Goal: Task Accomplishment & Management: Manage account settings

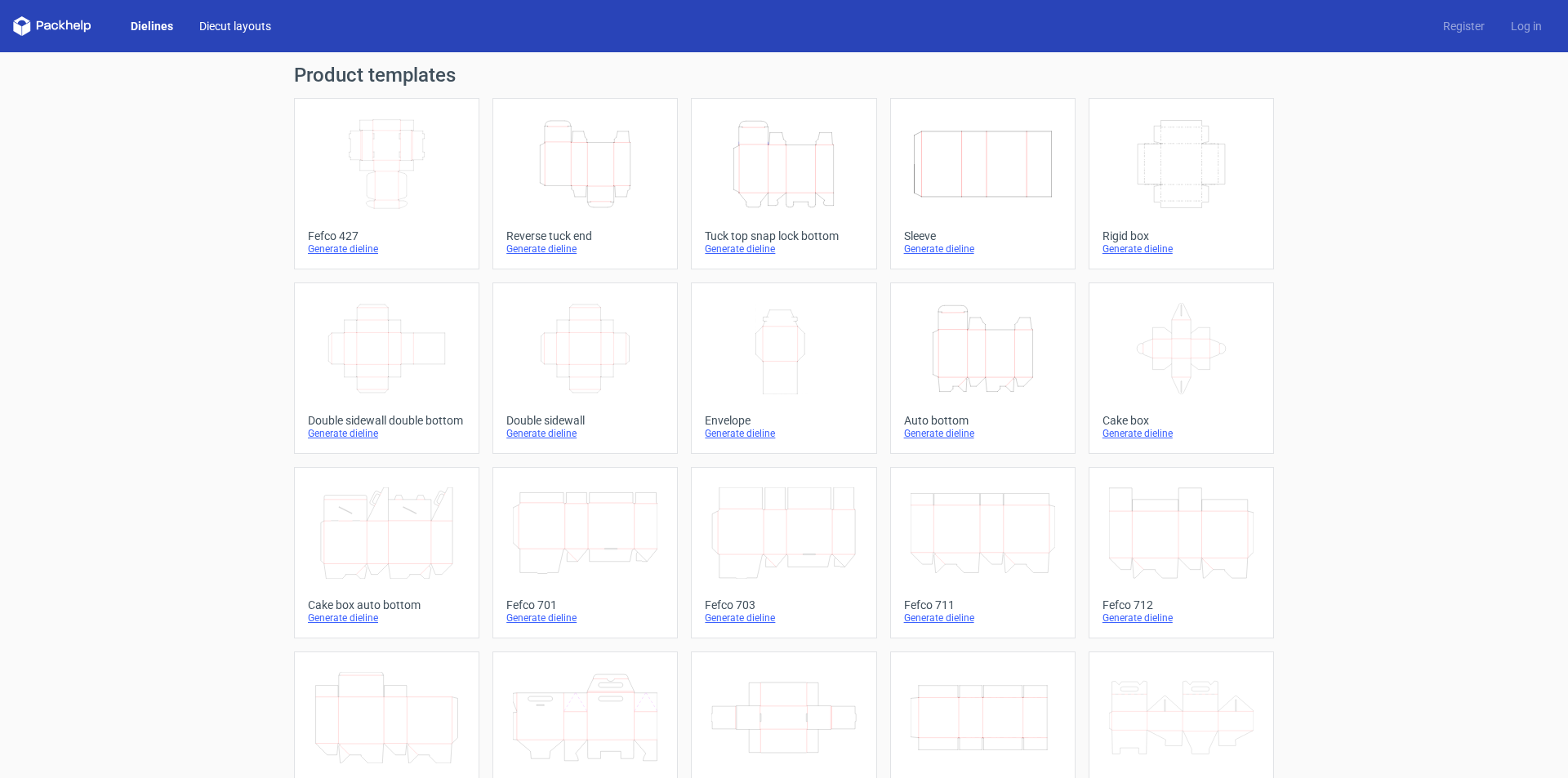
click at [218, 24] on link "Diecut layouts" at bounding box center [235, 26] width 98 height 16
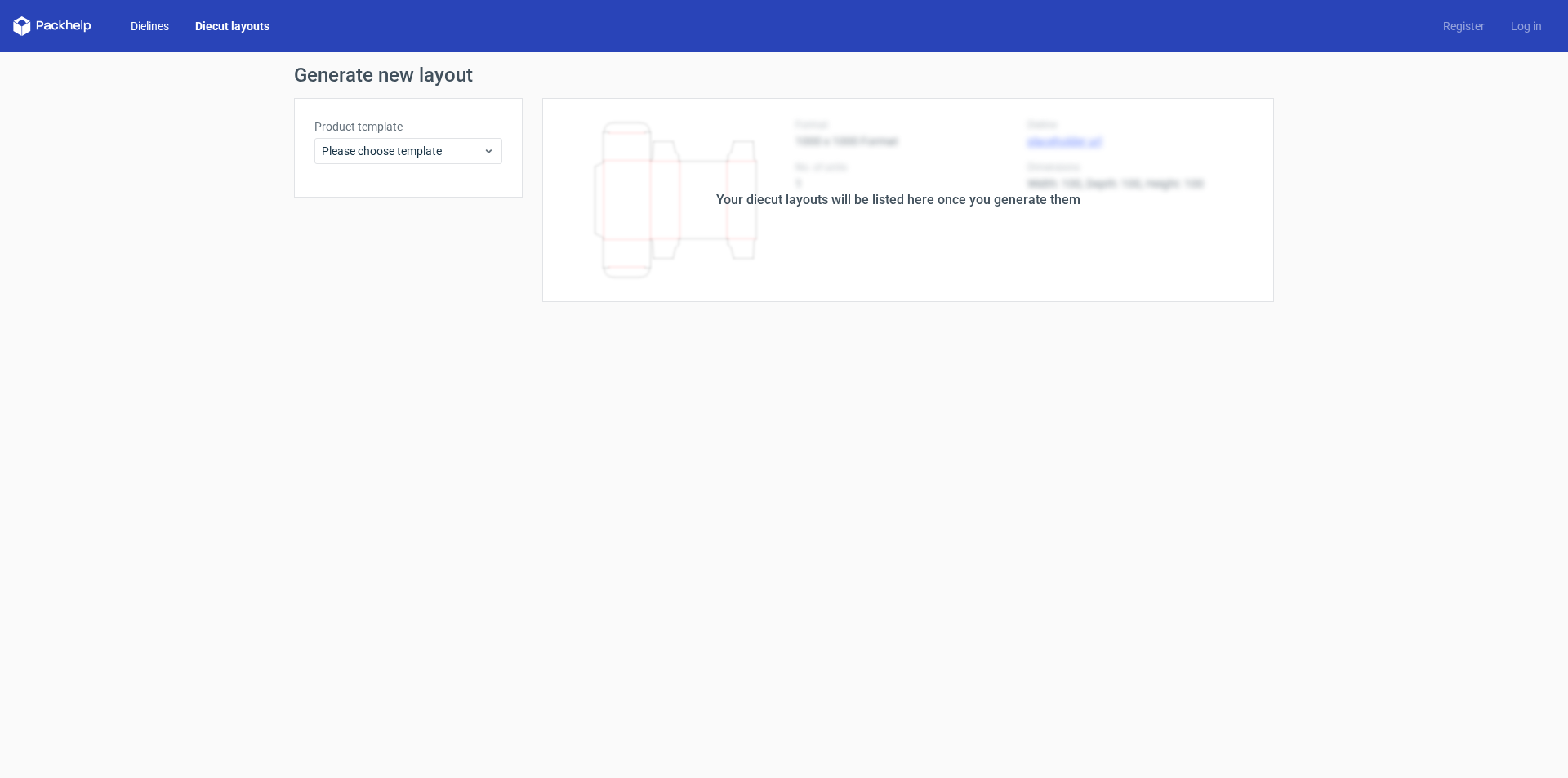
click at [173, 26] on link "Dielines" at bounding box center [150, 26] width 65 height 16
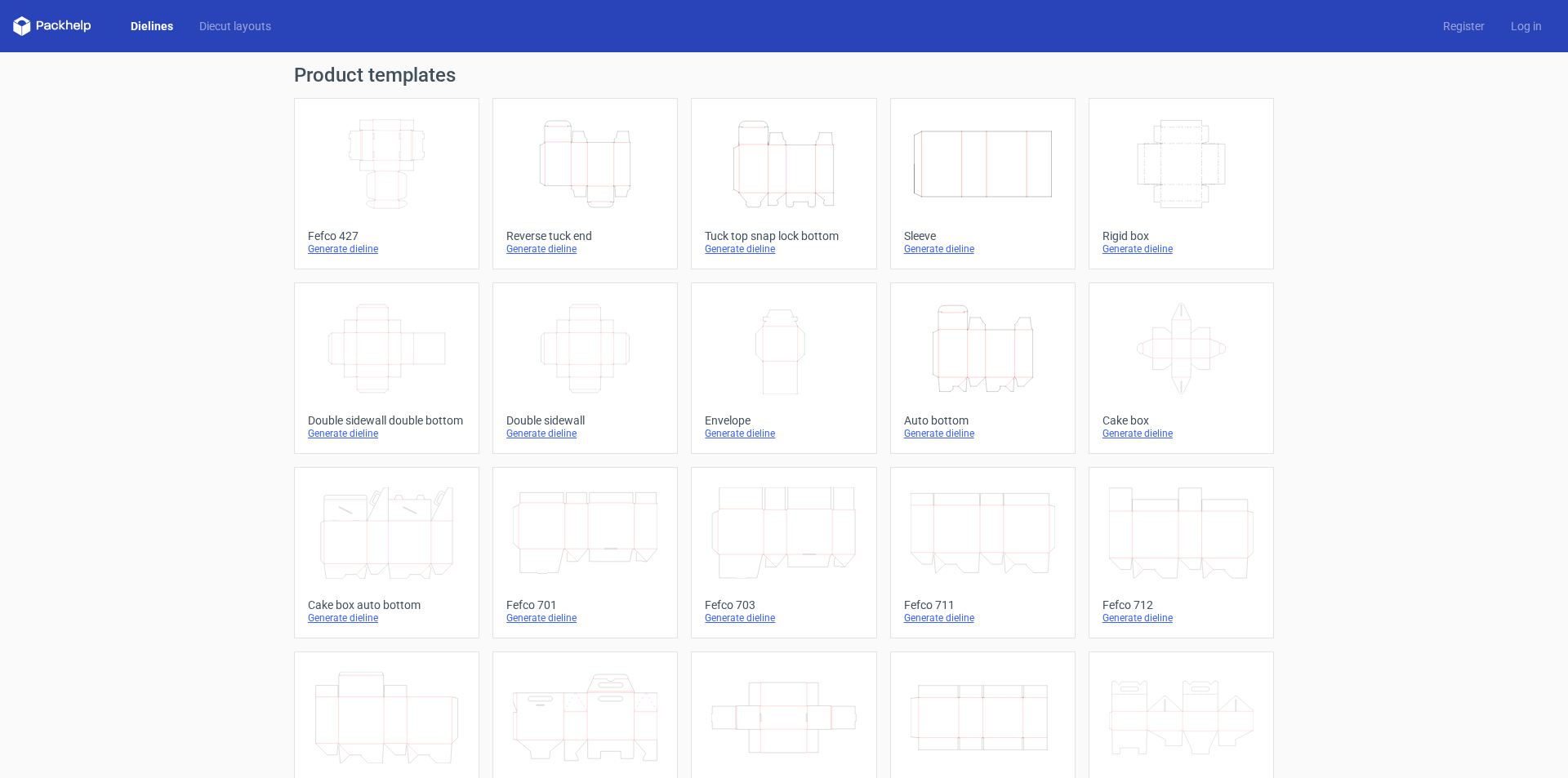
click at [170, 25] on link "Dielines" at bounding box center [152, 26] width 68 height 16
click at [226, 25] on link "Diecut layouts" at bounding box center [235, 26] width 98 height 16
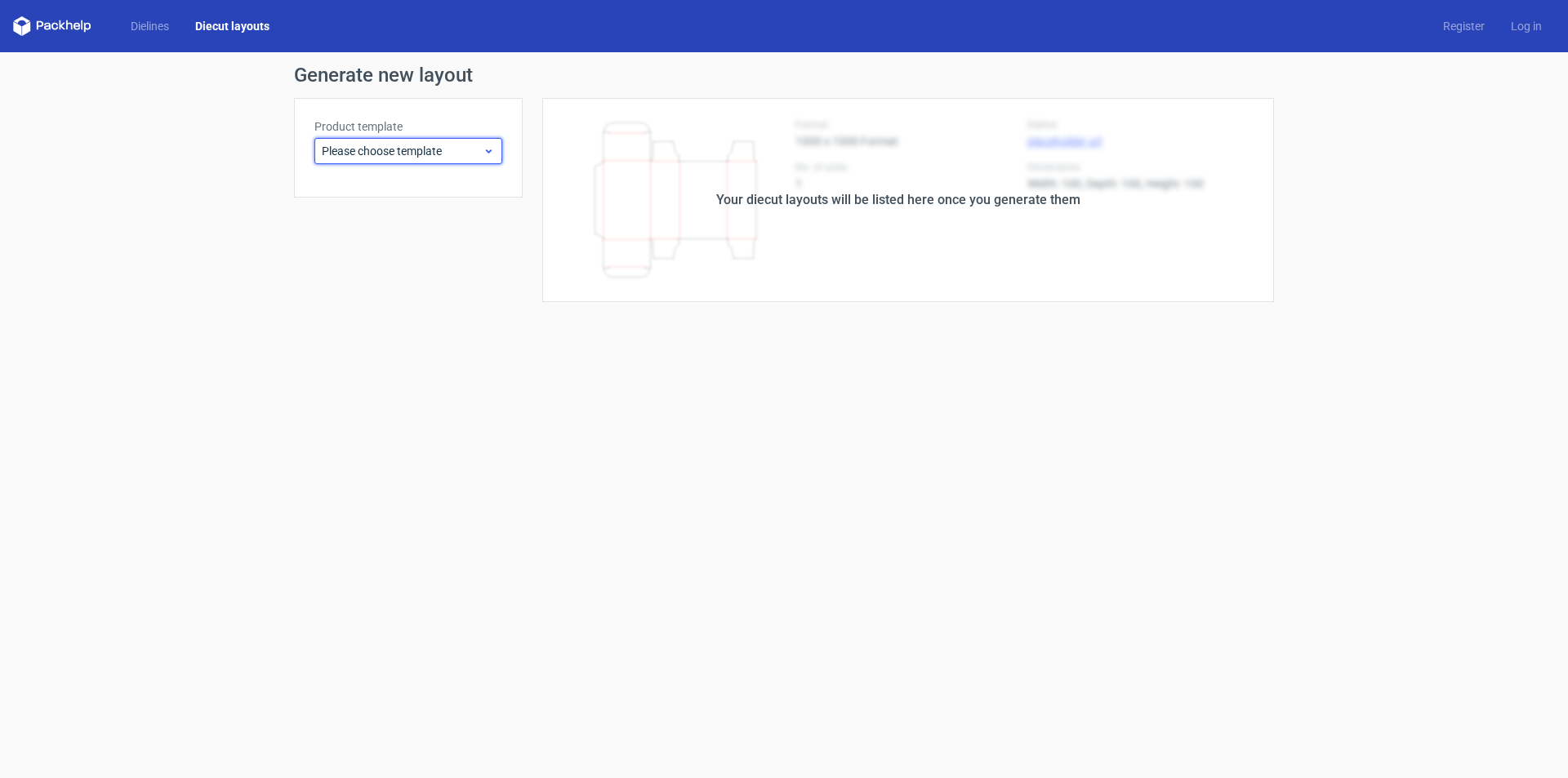
click at [424, 157] on span "Please choose template" at bounding box center [401, 150] width 161 height 16
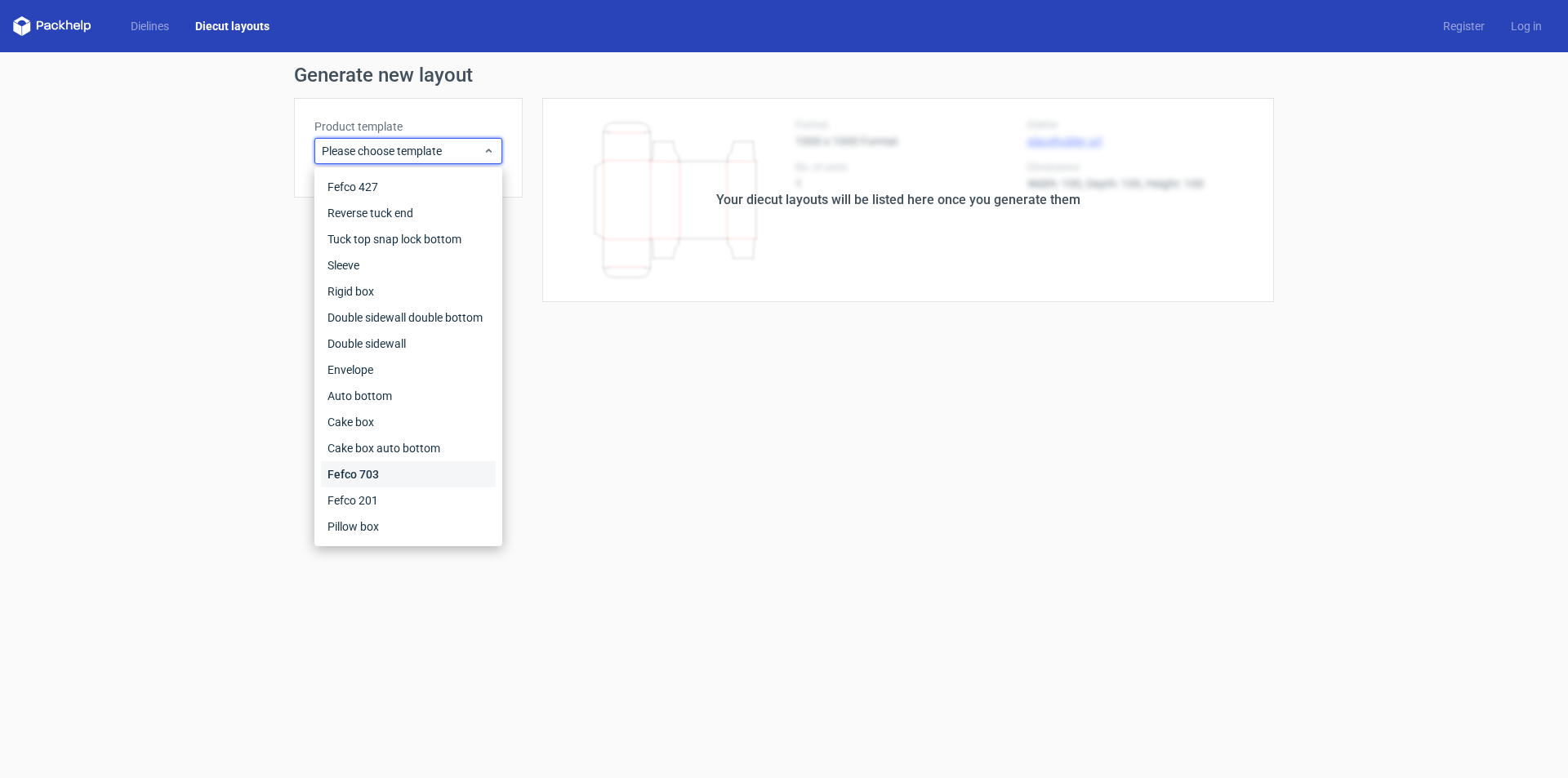
click at [366, 477] on div "Fefco 703" at bounding box center [408, 474] width 175 height 26
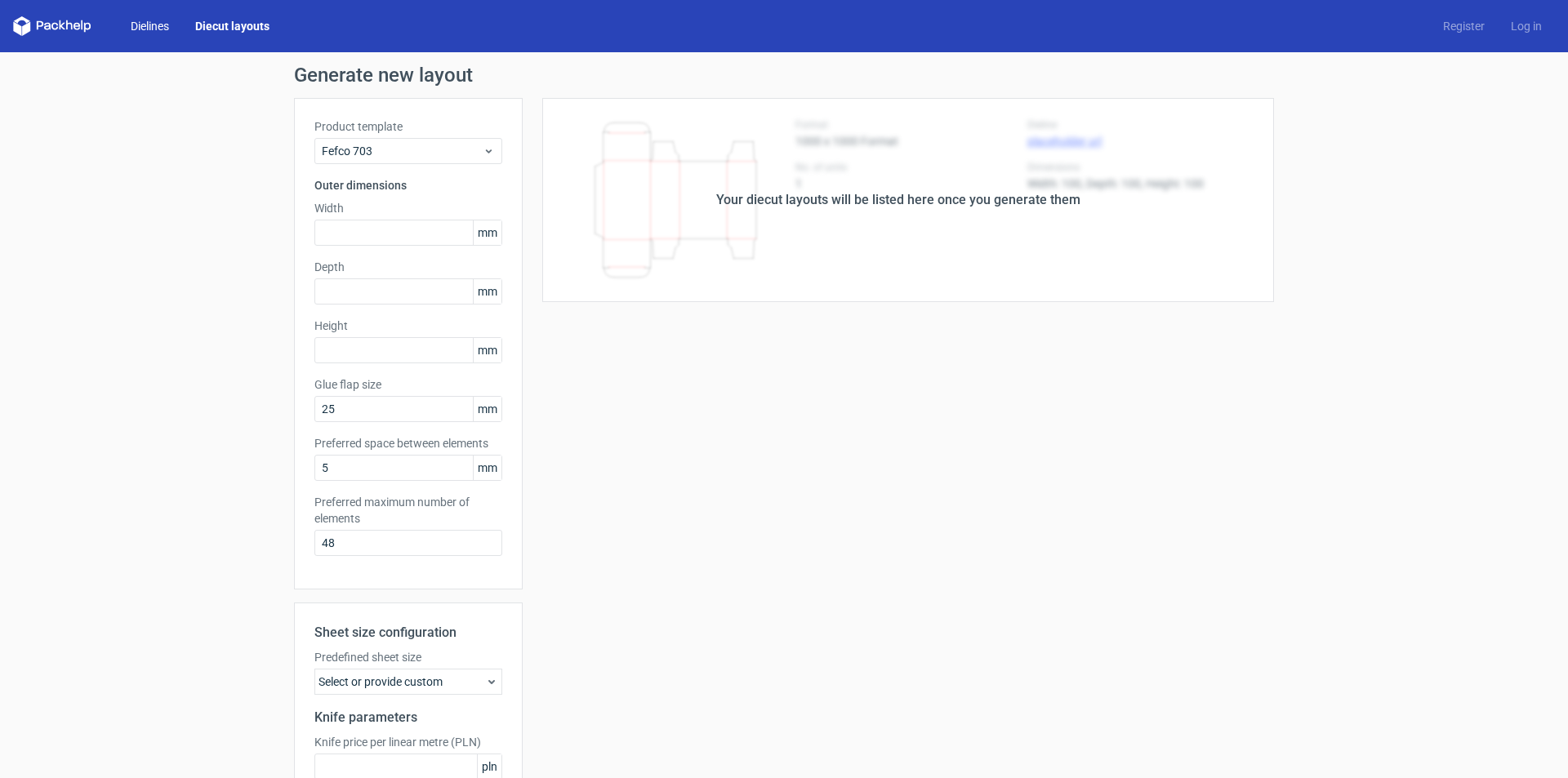
click at [159, 32] on link "Dielines" at bounding box center [150, 26] width 65 height 16
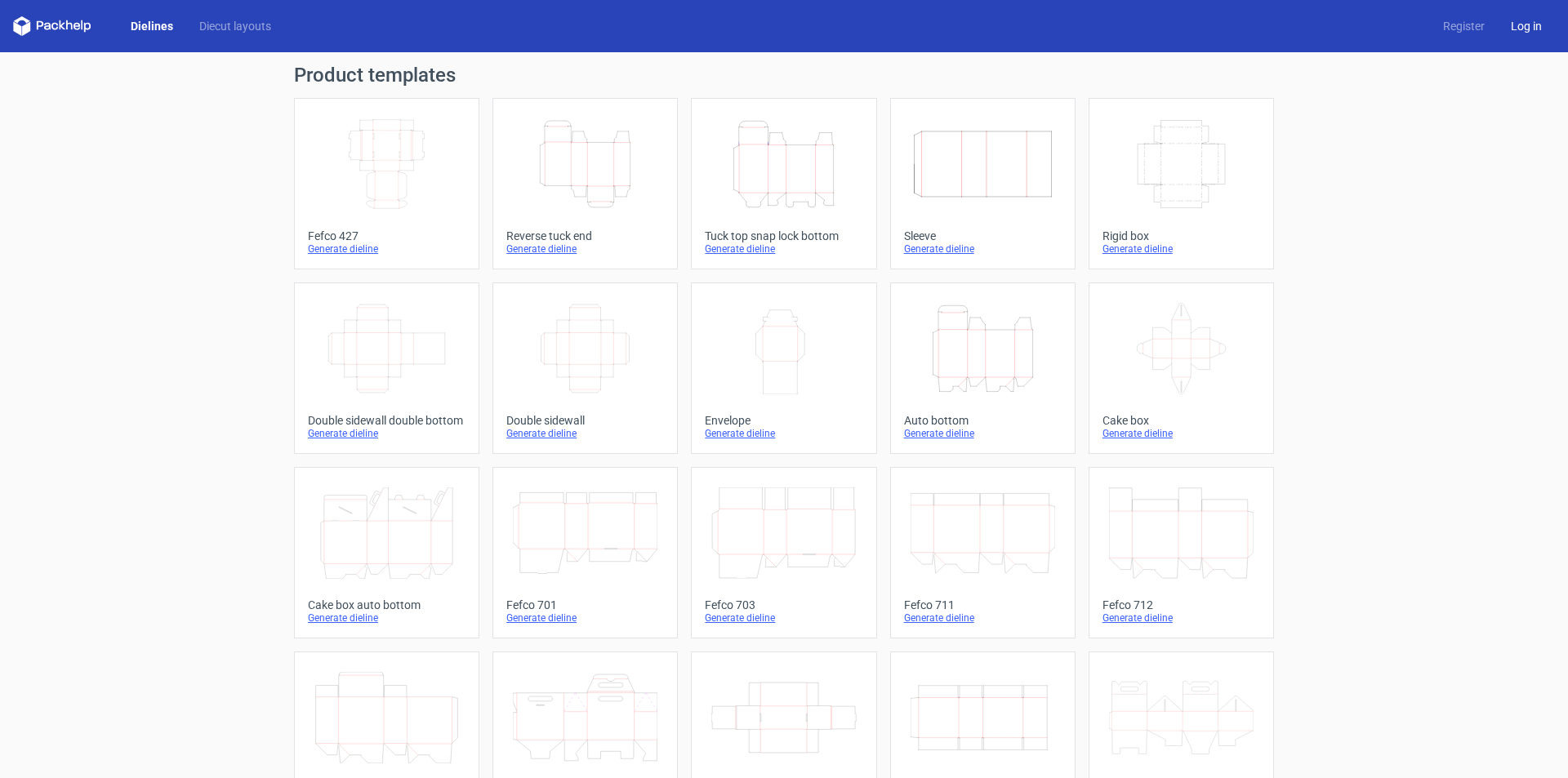
click at [1516, 29] on link "Log in" at bounding box center [1526, 26] width 57 height 16
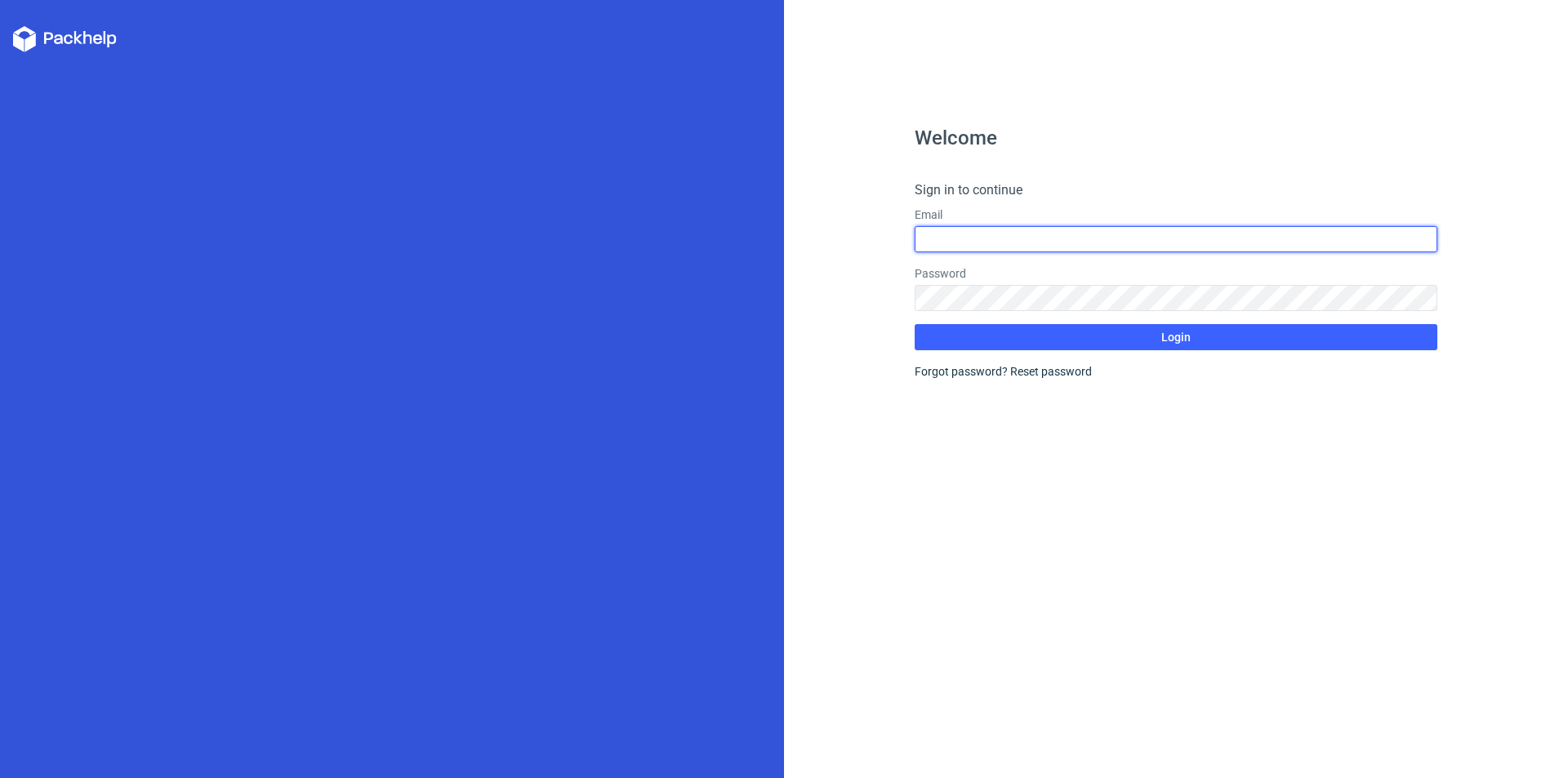
click at [1082, 242] on input "text" at bounding box center [1176, 239] width 523 height 26
click at [1064, 231] on input "text" at bounding box center [1176, 239] width 523 height 26
type input "[EMAIL_ADDRESS][DOMAIN_NAME]"
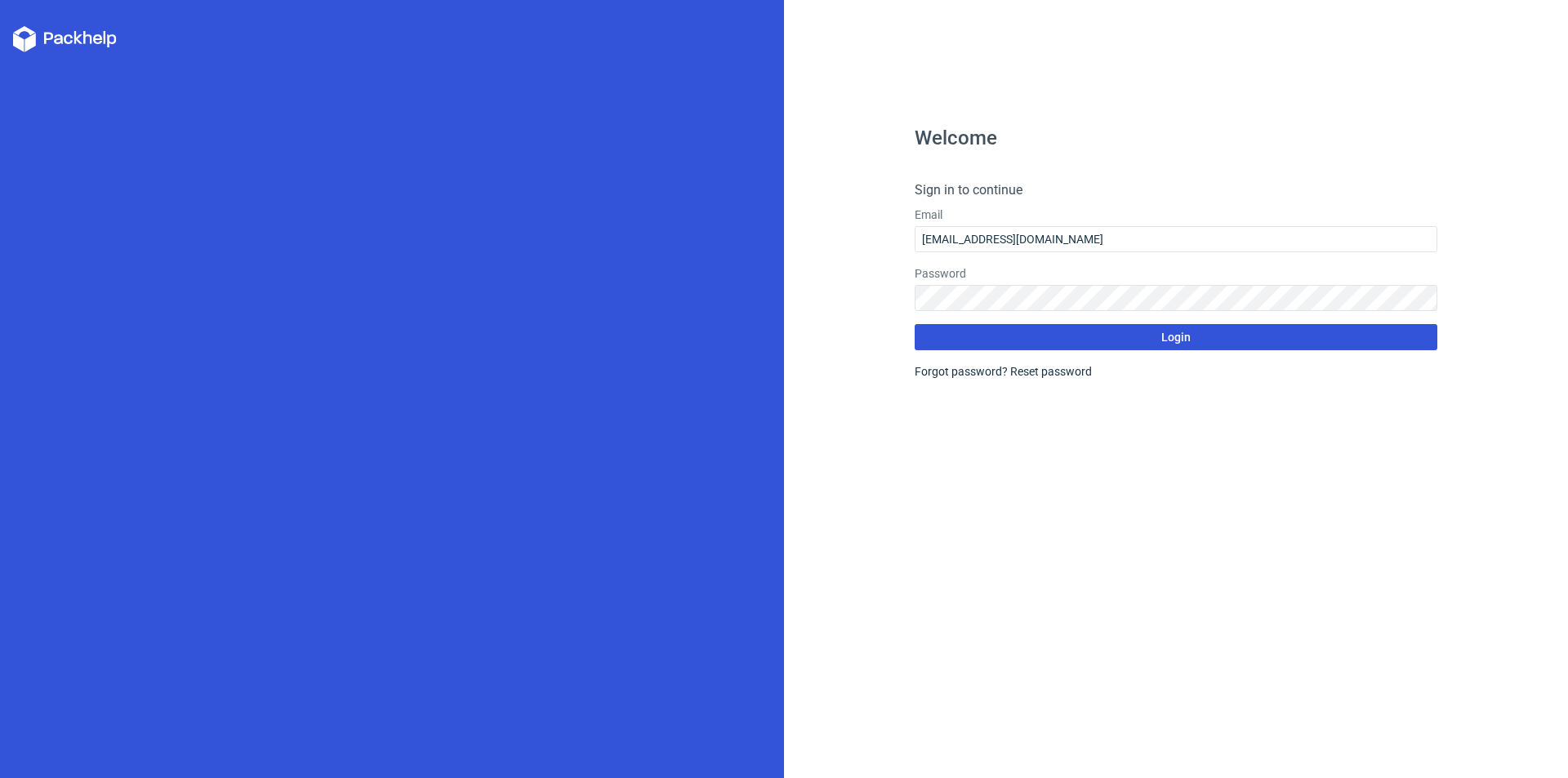
click at [1179, 335] on span "Login" at bounding box center [1175, 338] width 29 height 11
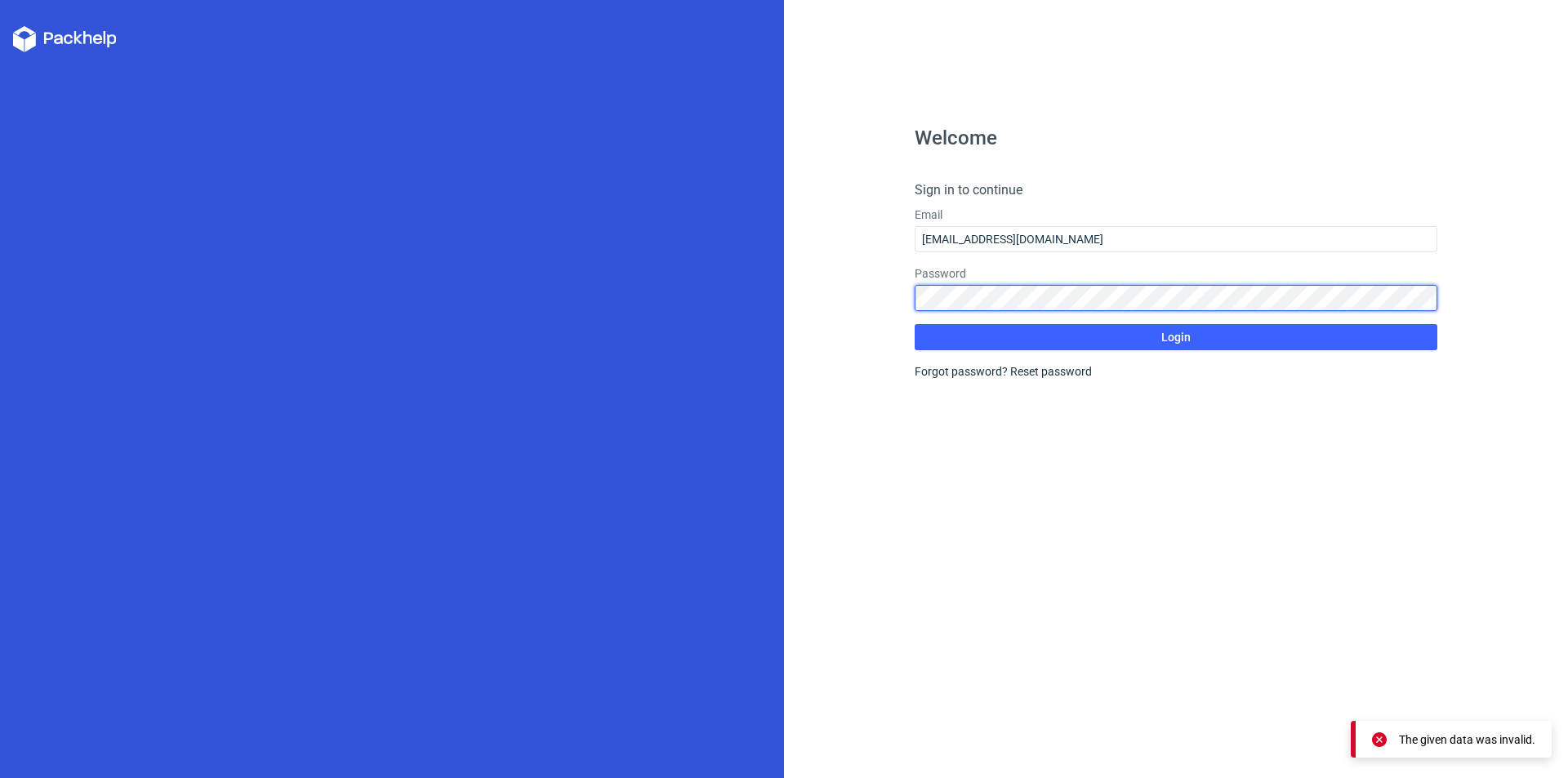
click at [776, 274] on div "Welcome Sign in to continue Email [EMAIL_ADDRESS][DOMAIN_NAME] Password Login F…" at bounding box center [784, 389] width 1568 height 778
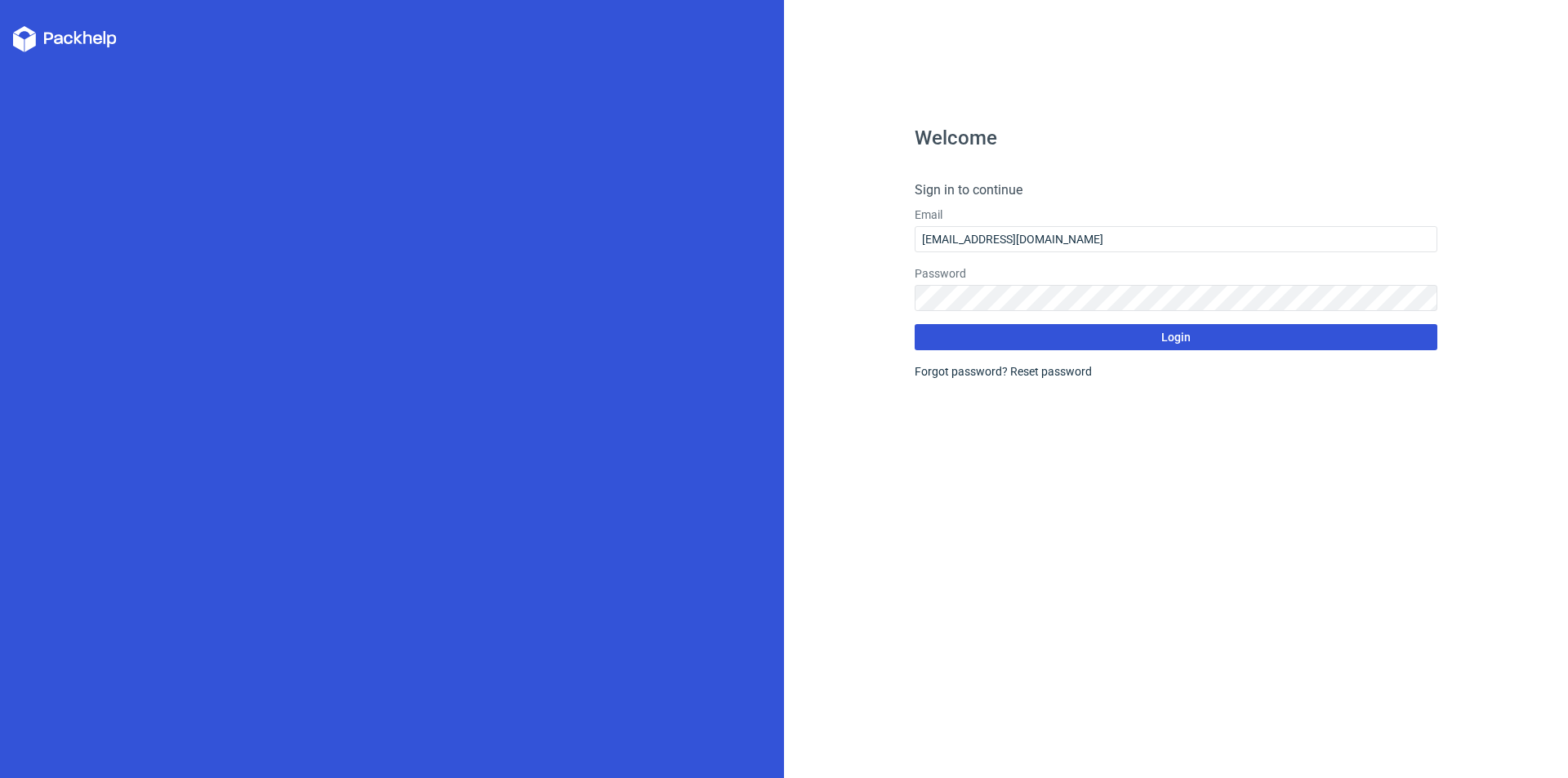
click at [1171, 341] on span "Login" at bounding box center [1175, 338] width 29 height 11
click at [978, 367] on div "Forgot password? Reset password" at bounding box center [1176, 371] width 523 height 16
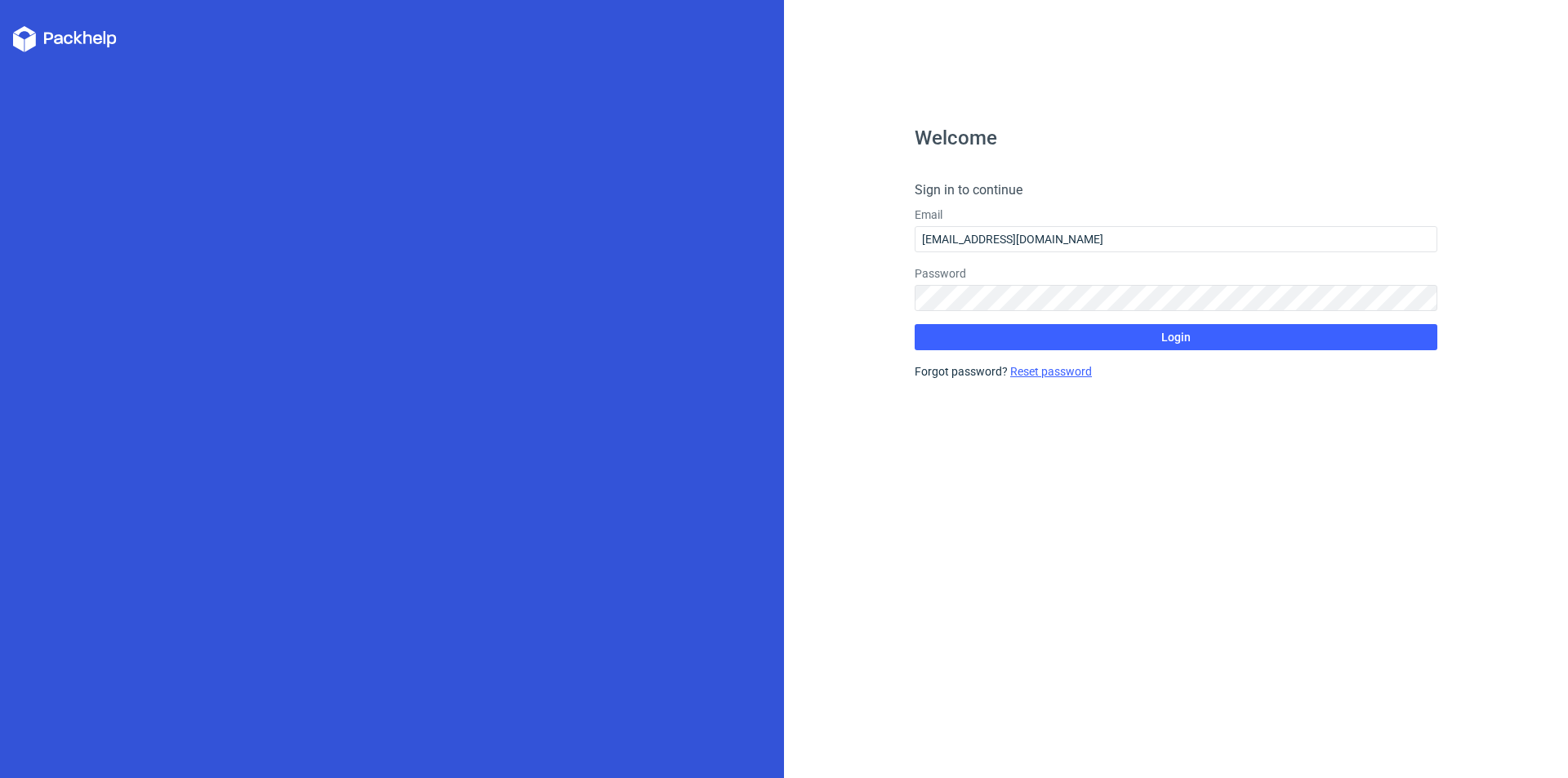
click at [1018, 373] on link "Reset password" at bounding box center [1051, 372] width 82 height 13
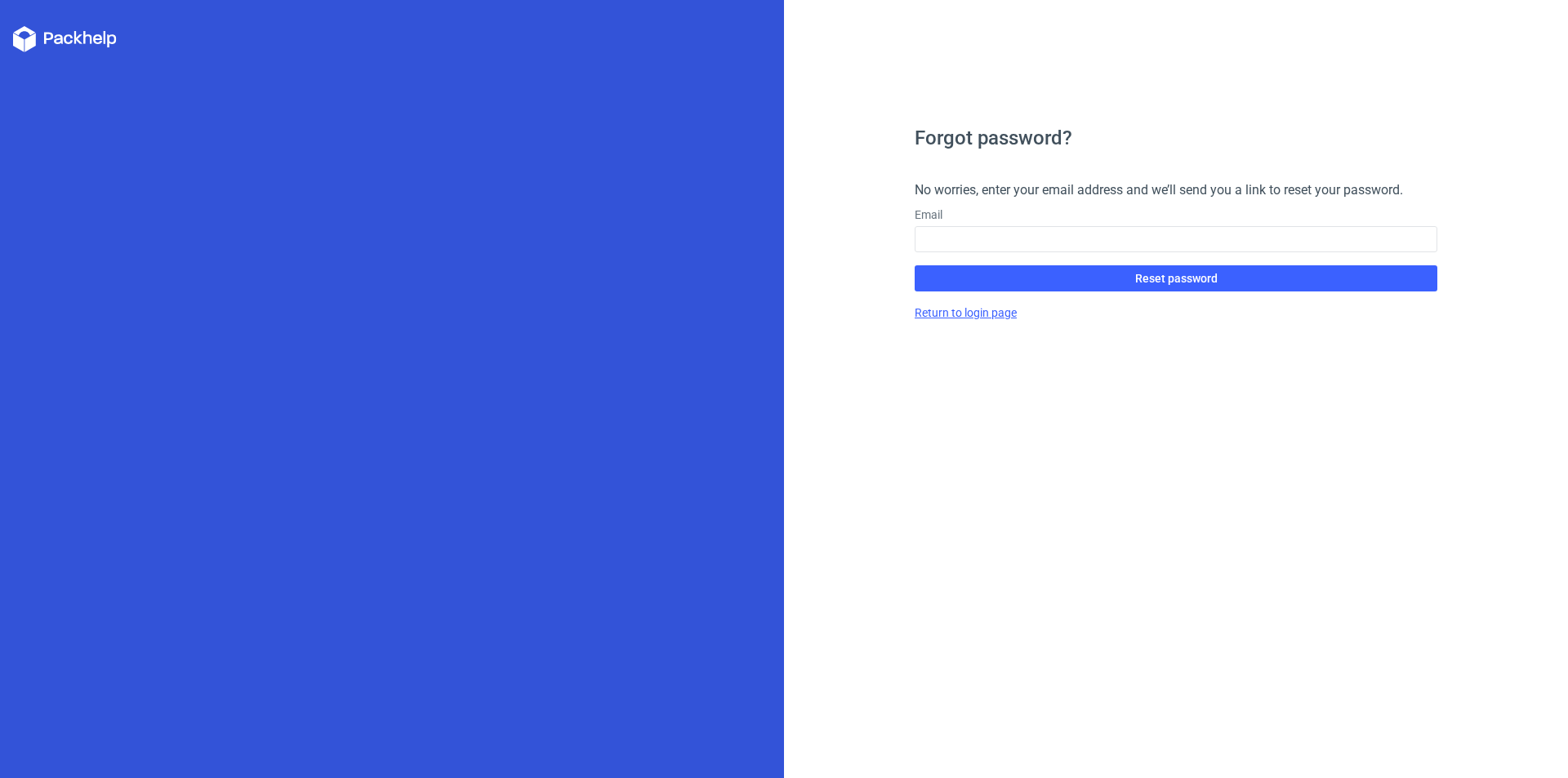
click at [997, 313] on link "Return to login page" at bounding box center [965, 313] width 102 height 13
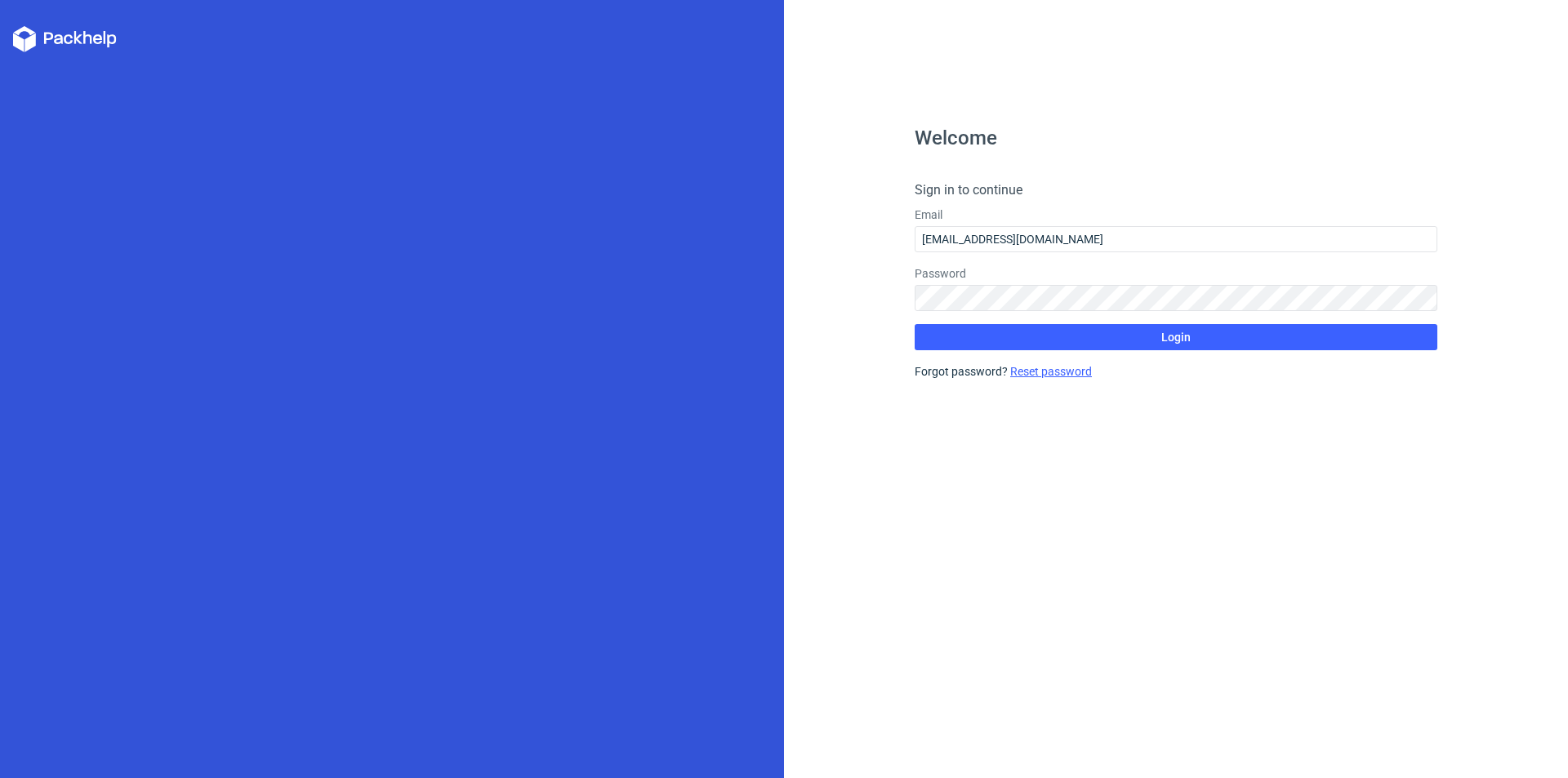
click at [1056, 373] on link "Reset password" at bounding box center [1051, 372] width 82 height 13
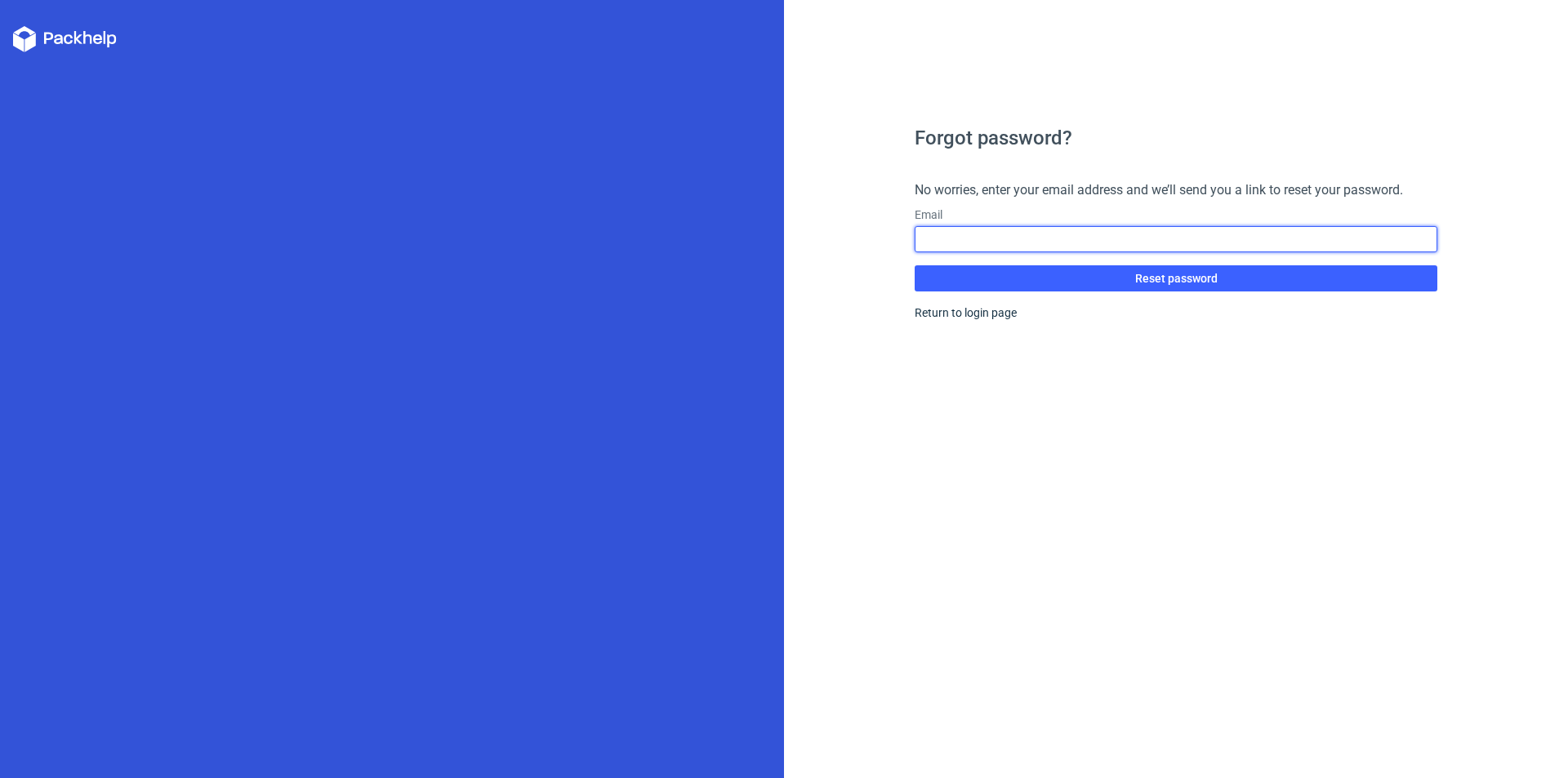
click at [1110, 237] on input "text" at bounding box center [1176, 239] width 523 height 26
type input "[EMAIL_ADDRESS][DOMAIN_NAME]"
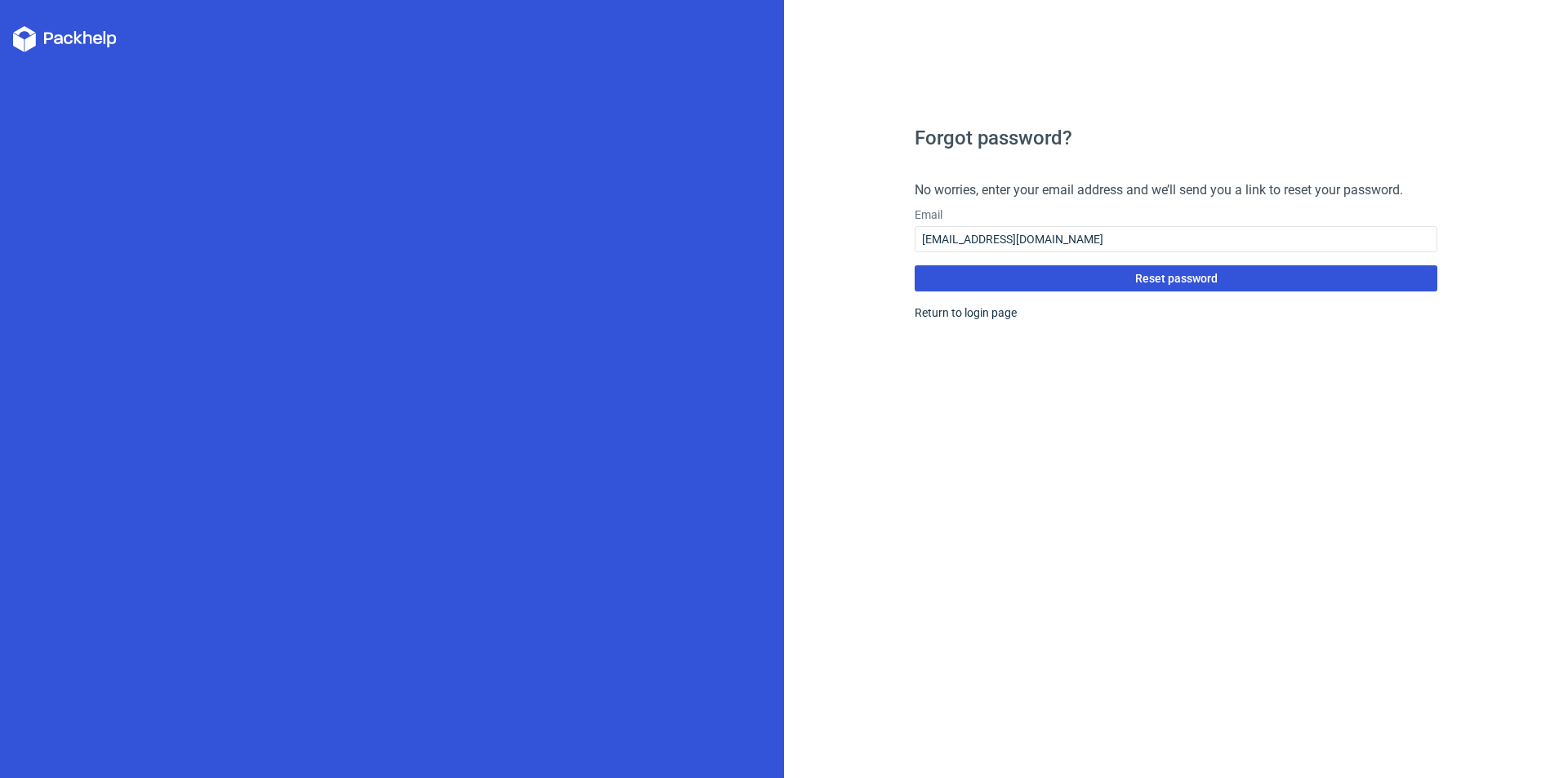
click at [1163, 274] on span "Reset password" at bounding box center [1175, 279] width 83 height 11
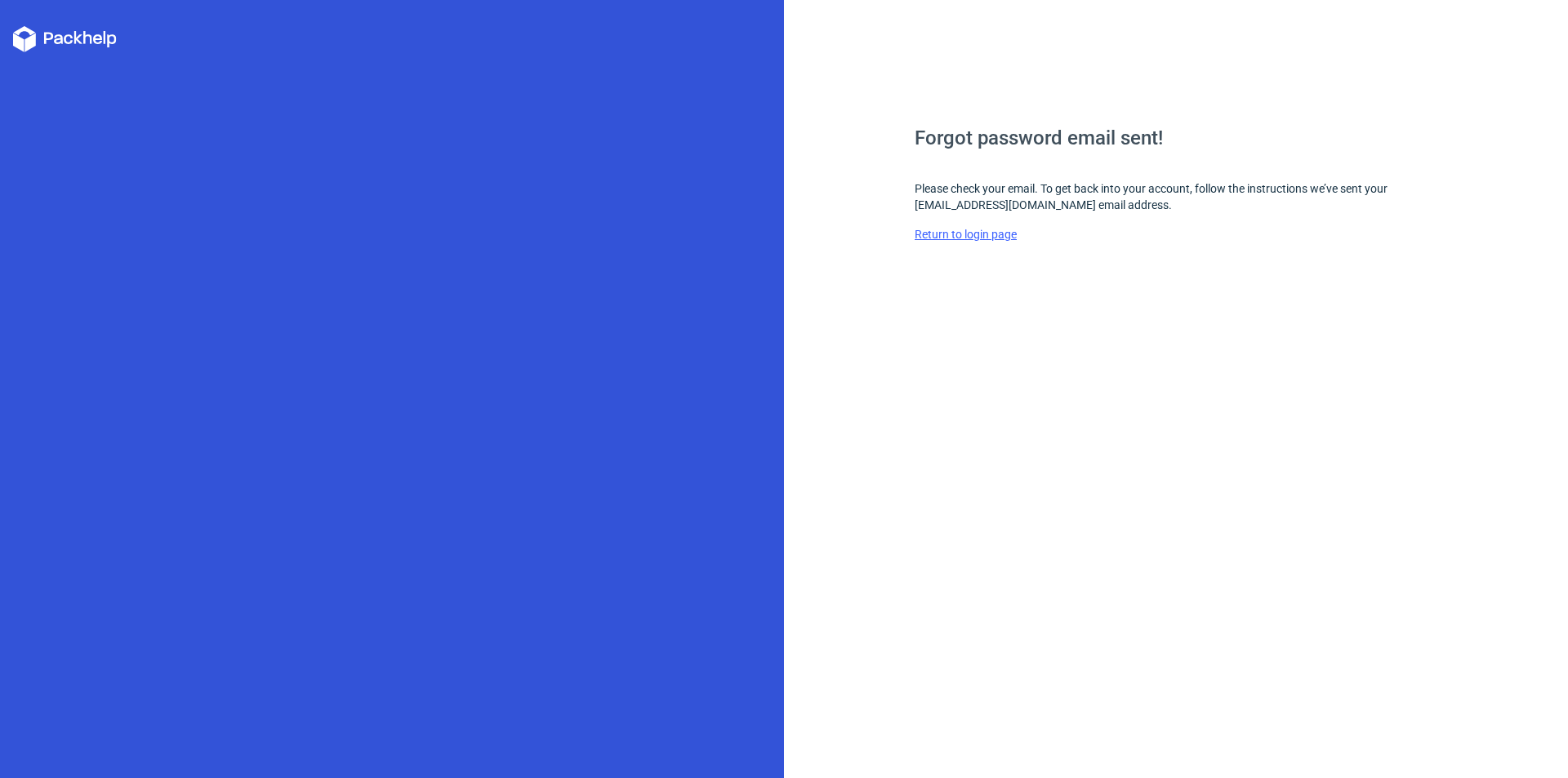
click at [989, 236] on link "Return to login page" at bounding box center [965, 235] width 102 height 13
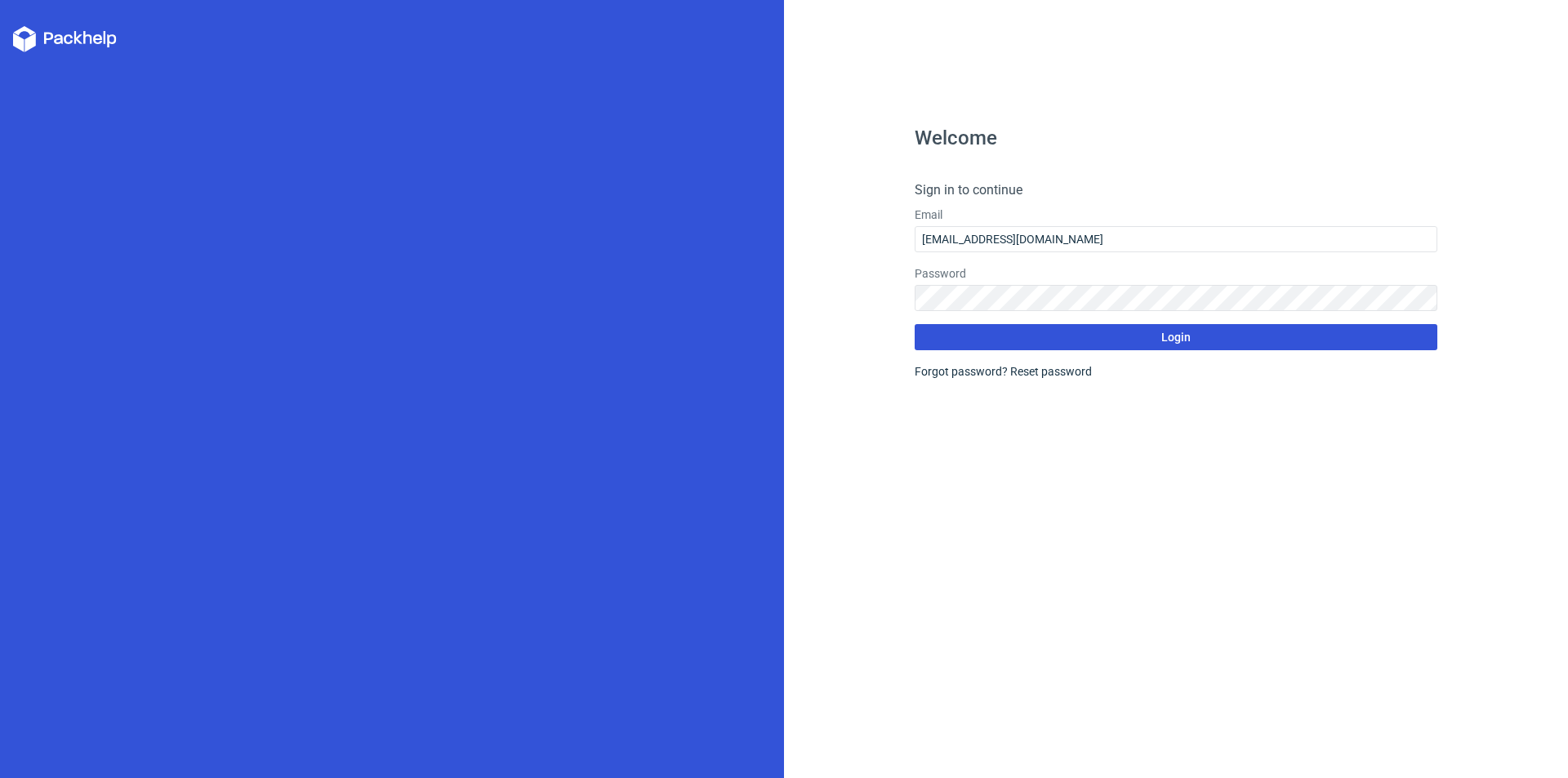
click at [1175, 337] on span "Login" at bounding box center [1175, 338] width 29 height 11
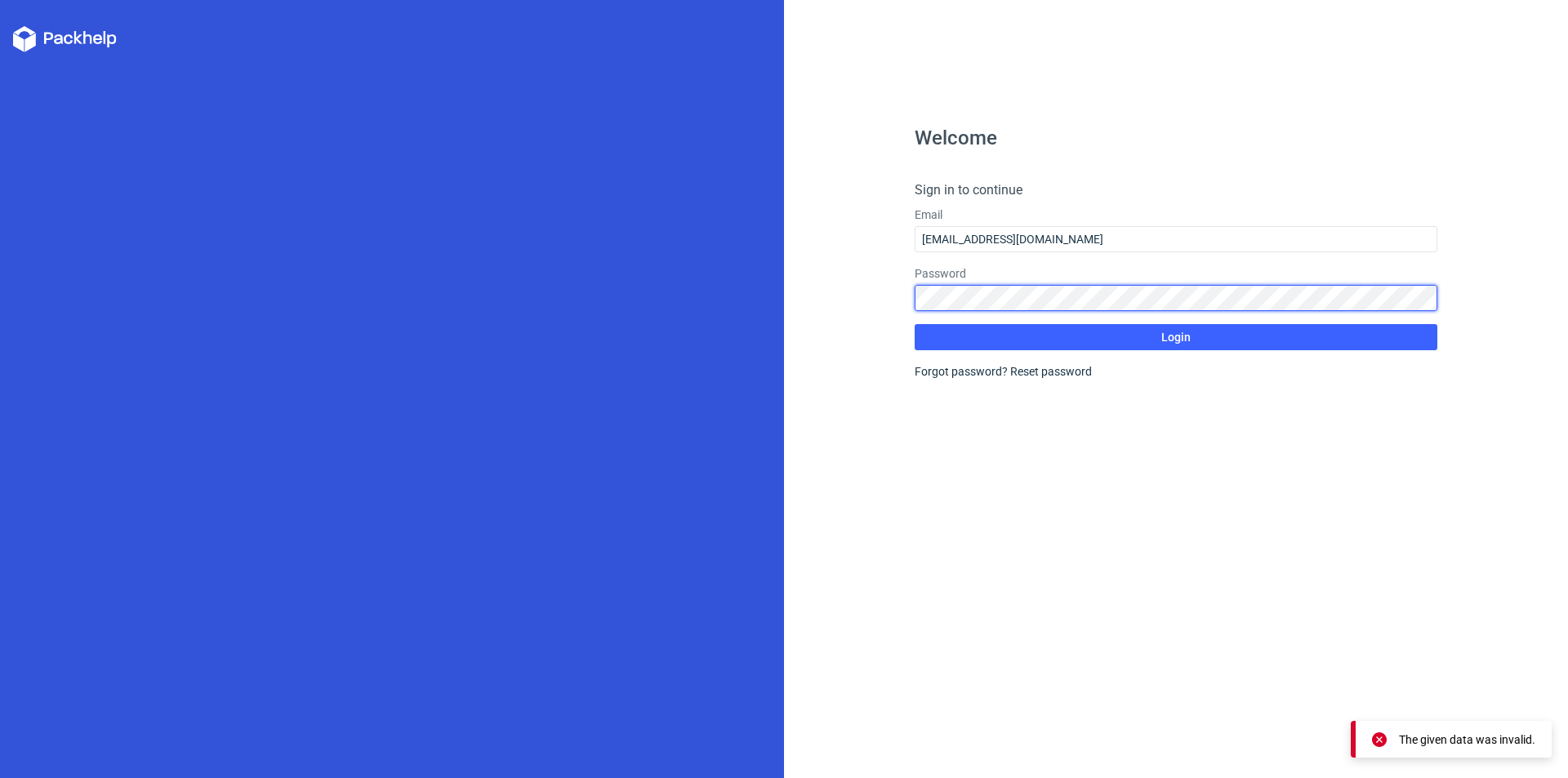
click at [794, 258] on div "Welcome Sign in to continue Email [EMAIL_ADDRESS][DOMAIN_NAME] Password Login F…" at bounding box center [1175, 389] width 784 height 778
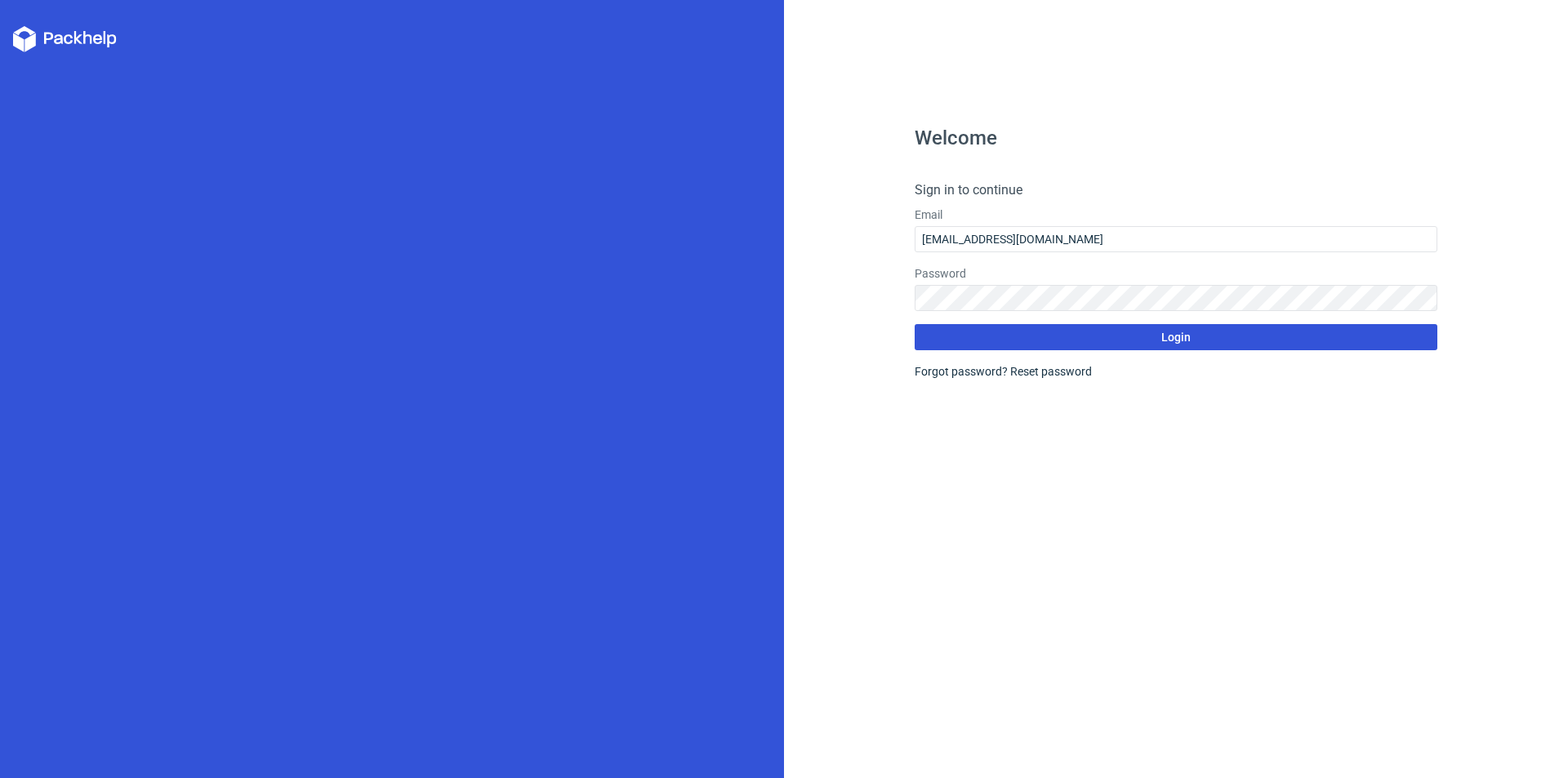
click at [1280, 338] on button "Login" at bounding box center [1176, 337] width 523 height 26
click at [1181, 335] on span "Login" at bounding box center [1175, 338] width 29 height 11
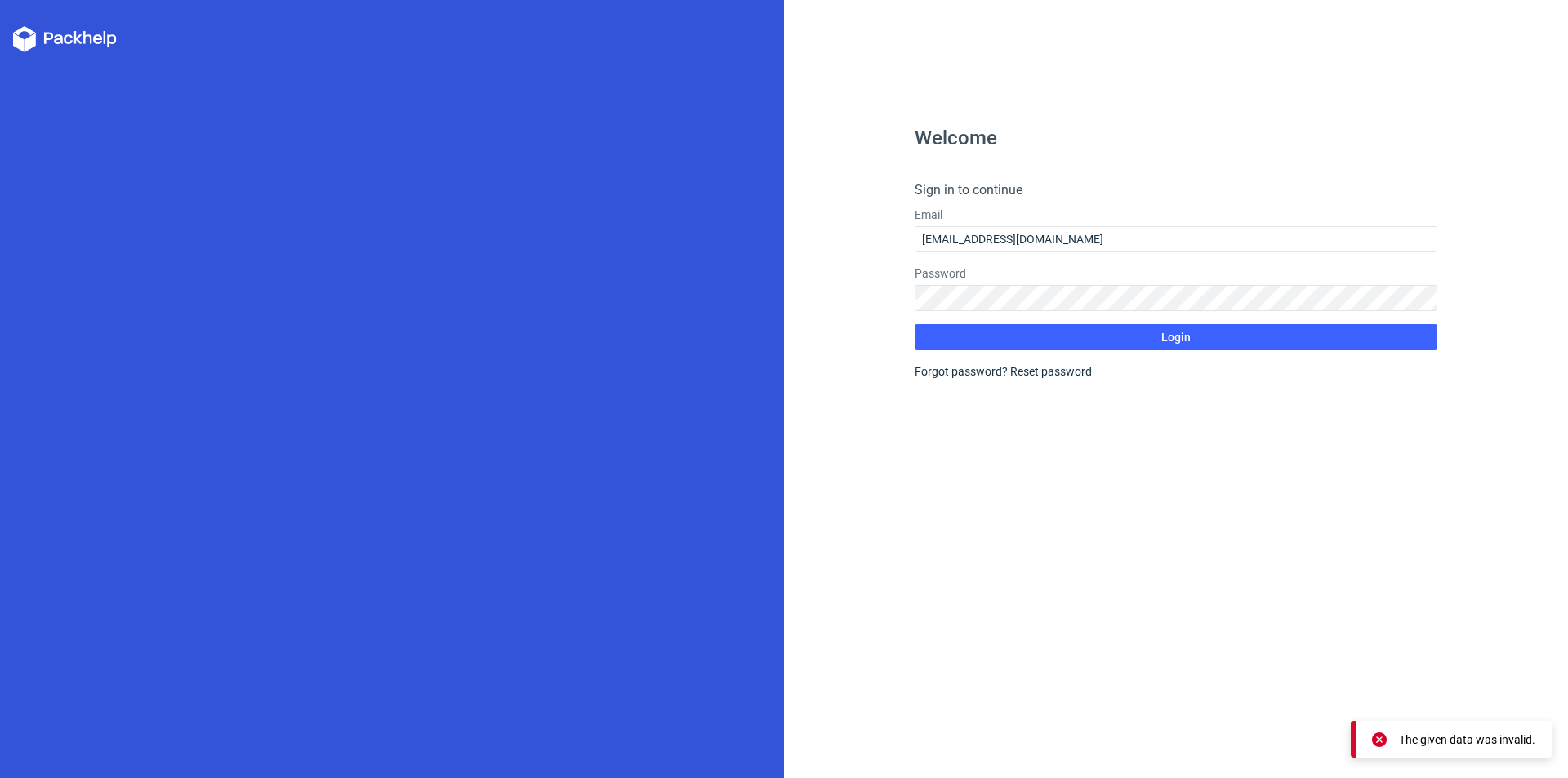
click at [948, 186] on h4 "Sign in to continue" at bounding box center [1176, 190] width 523 height 20
click at [958, 370] on div "Forgot password? Reset password" at bounding box center [1176, 371] width 523 height 16
click at [963, 368] on div "Forgot password? Reset password" at bounding box center [1176, 371] width 523 height 16
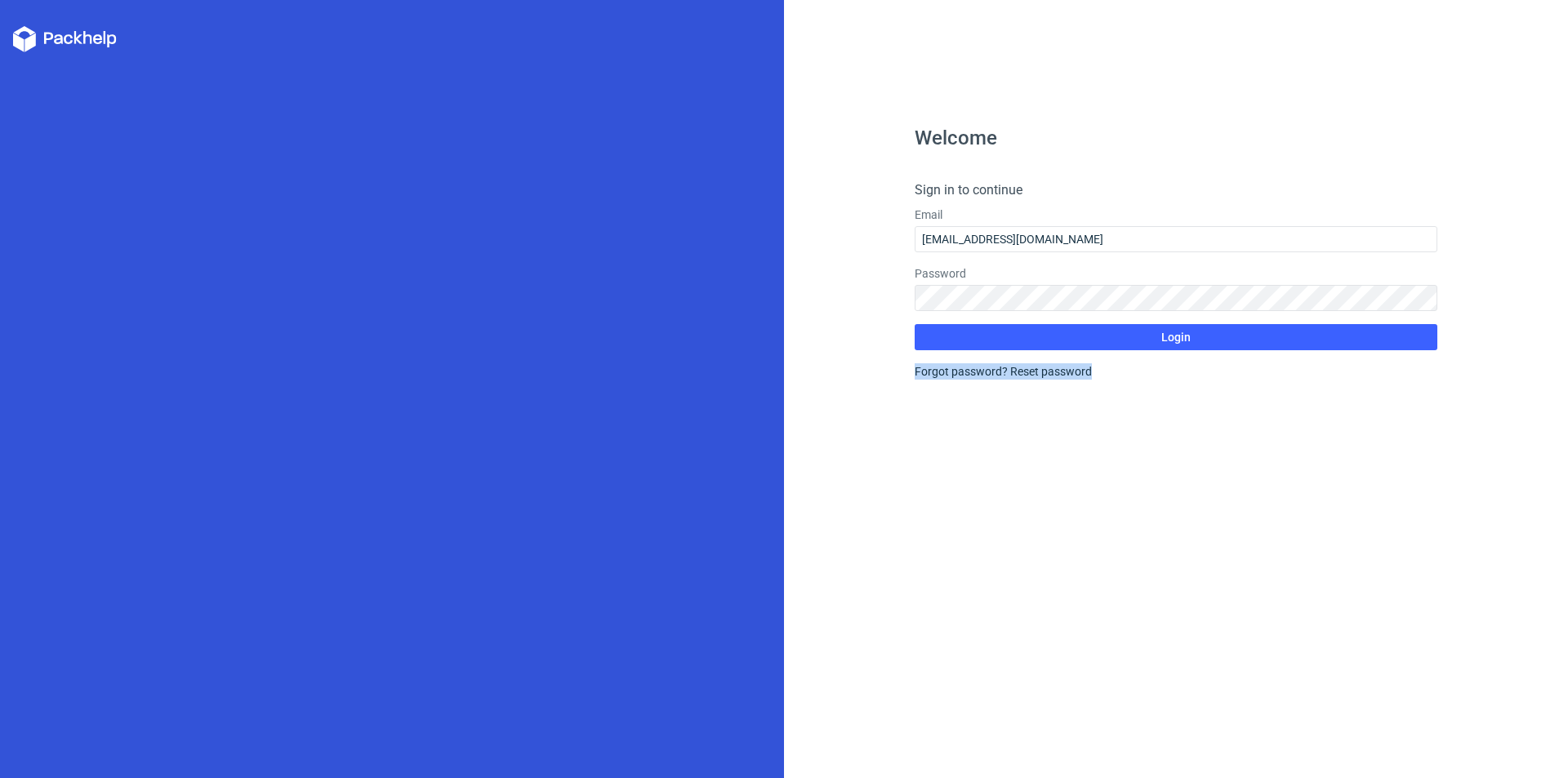
click at [971, 371] on div "Forgot password? Reset password" at bounding box center [1176, 371] width 523 height 16
click at [992, 368] on div "Forgot password? Reset password" at bounding box center [1176, 371] width 523 height 16
click at [1007, 413] on div "Welcome Sign in to continue Email [EMAIL_ADDRESS][DOMAIN_NAME] Password Login F…" at bounding box center [1176, 453] width 523 height 650
click at [1019, 431] on div "Welcome Sign in to continue Email [EMAIL_ADDRESS][DOMAIN_NAME] Password Login F…" at bounding box center [1176, 453] width 523 height 650
click at [1058, 366] on link "Reset password" at bounding box center [1051, 372] width 82 height 13
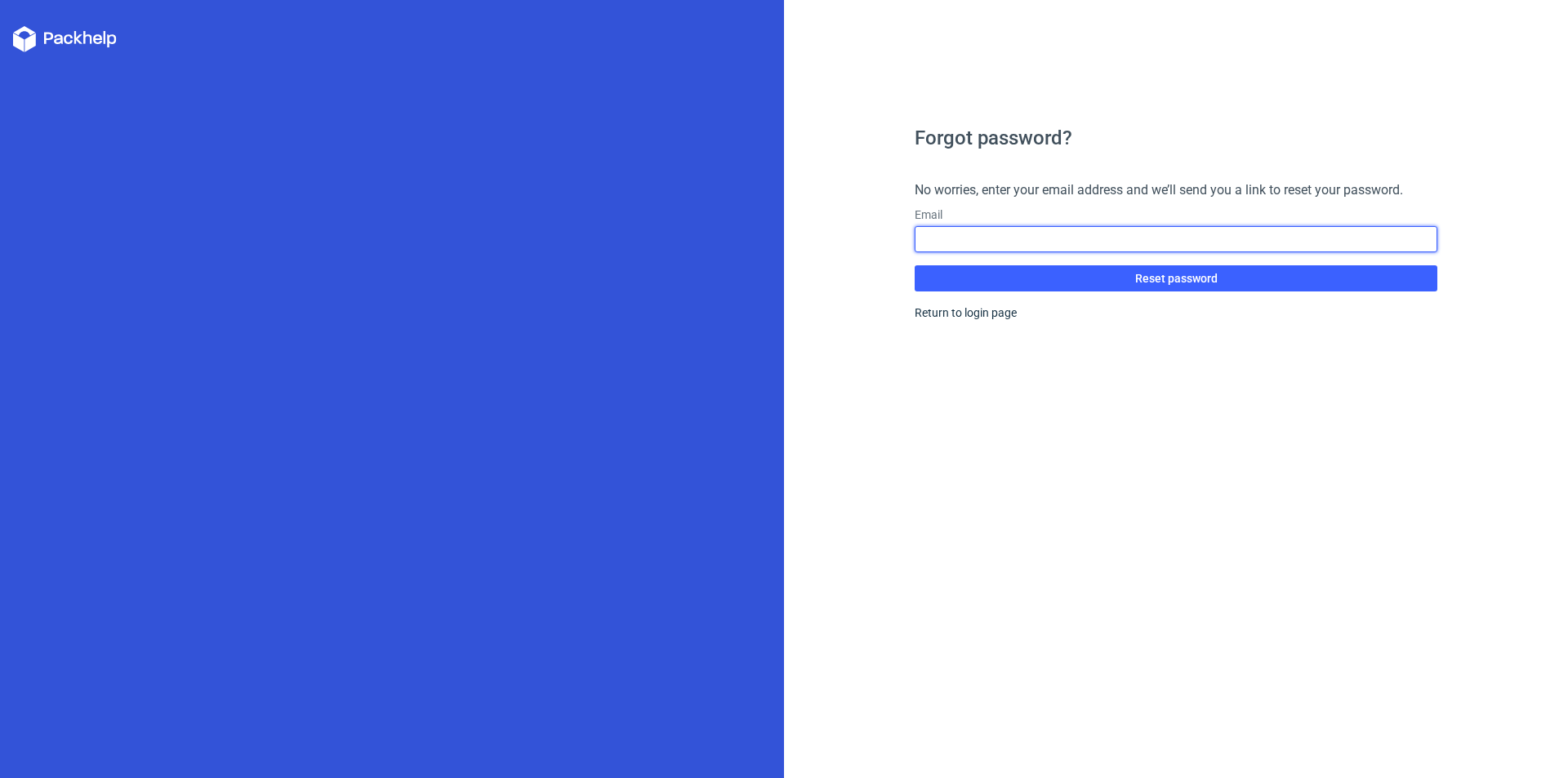
click at [1384, 234] on input "text" at bounding box center [1176, 239] width 523 height 26
